Goal: Navigation & Orientation: Go to known website

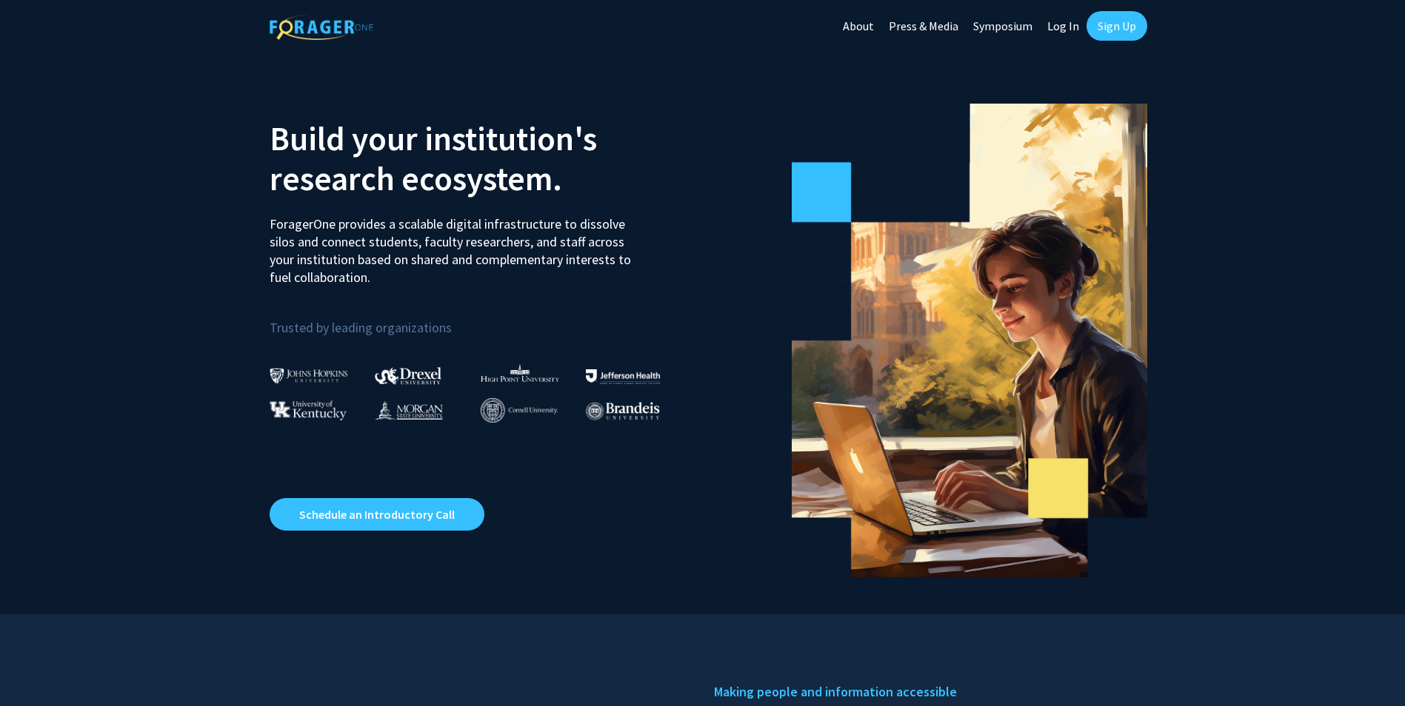
click at [854, 21] on link "About" at bounding box center [858, 26] width 46 height 52
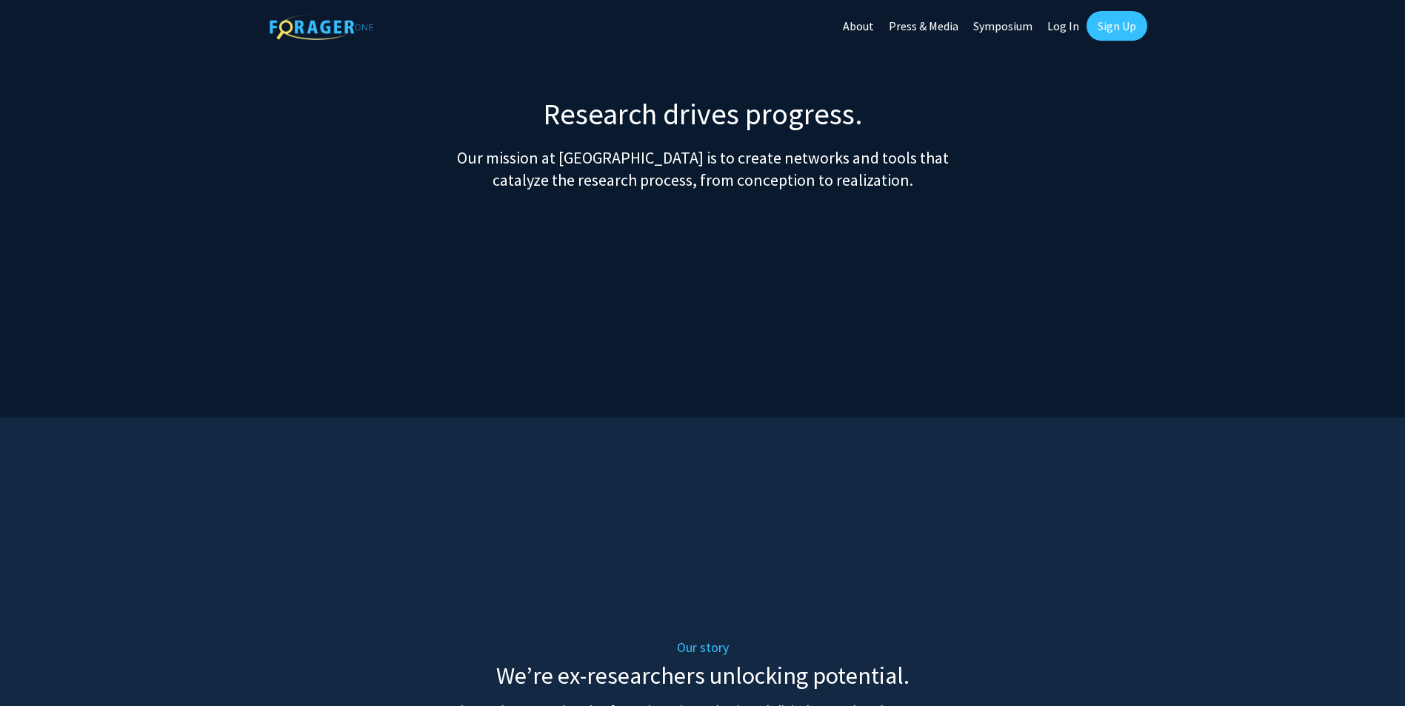
click at [1013, 21] on link "Symposium" at bounding box center [1003, 26] width 74 height 52
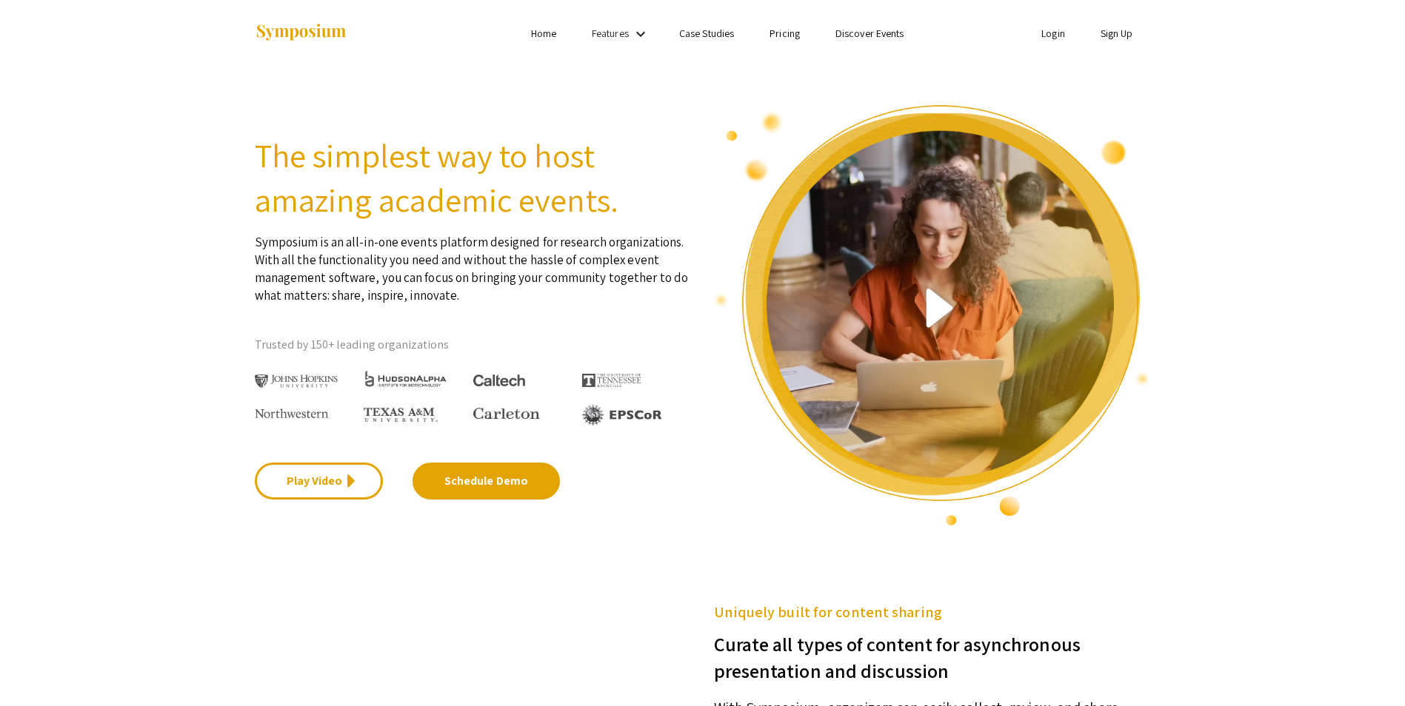
click at [1348, 378] on section "The simplest way to host amazing academic events. Symposium is an all-in-one ev…" at bounding box center [702, 297] width 1405 height 461
